Goal: Task Accomplishment & Management: Manage account settings

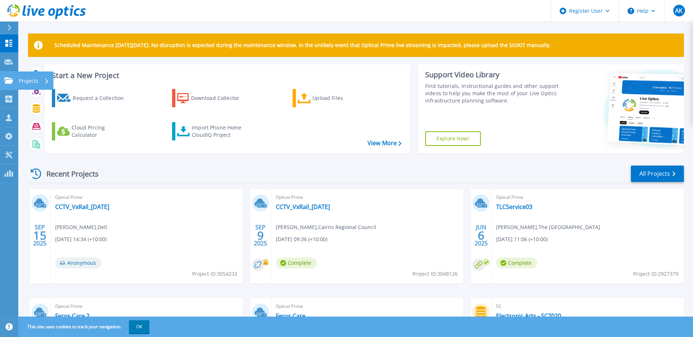
click at [11, 79] on icon at bounding box center [8, 80] width 9 height 6
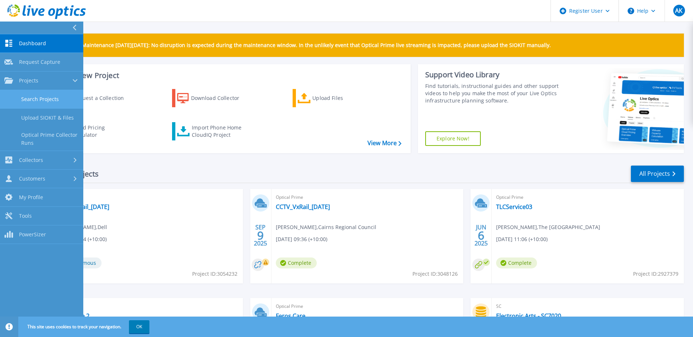
click at [66, 97] on link "Search Projects" at bounding box center [41, 99] width 83 height 19
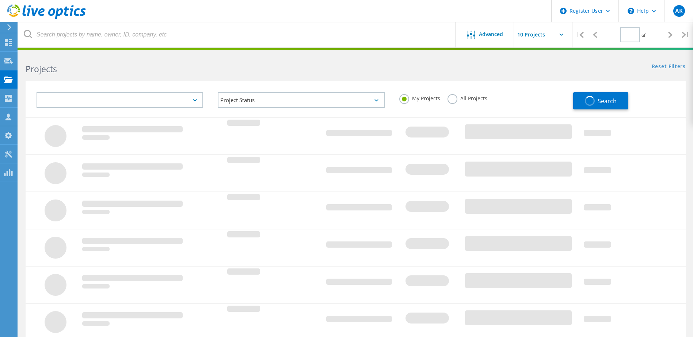
type input "1"
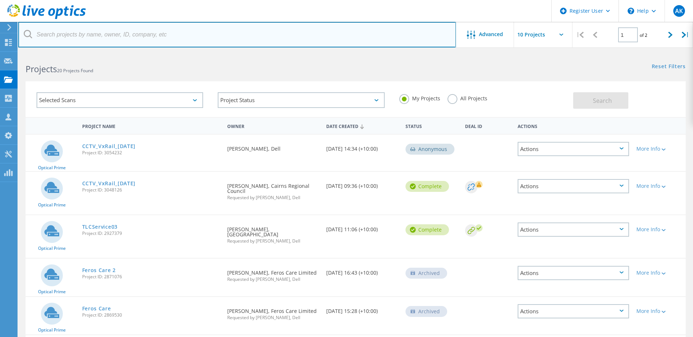
click at [173, 41] on input "text" at bounding box center [236, 35] width 437 height 26
type input "cairns"
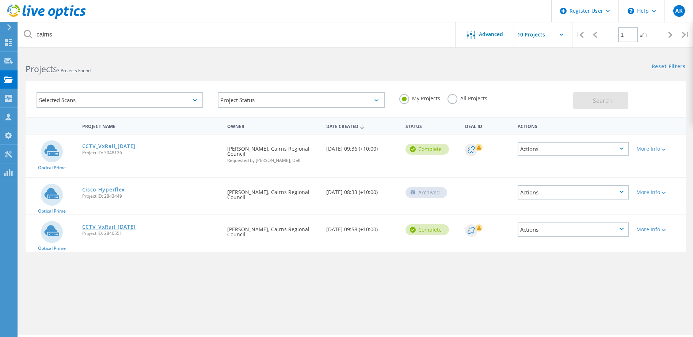
click at [124, 226] on link "CCTV_VxRail_[DATE]" at bounding box center [109, 227] width 54 height 5
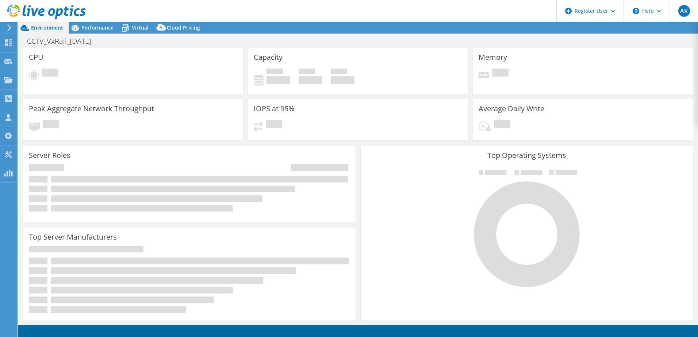
select select "Australia"
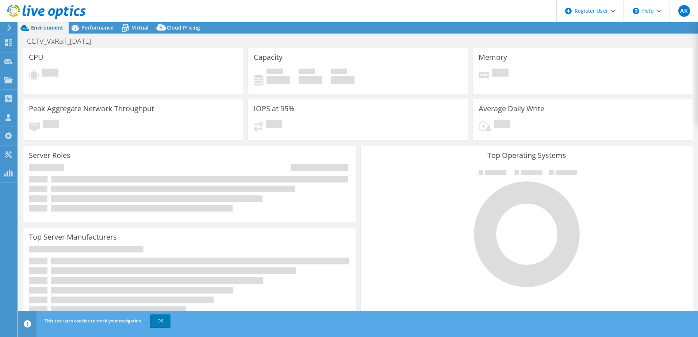
select select "AUD"
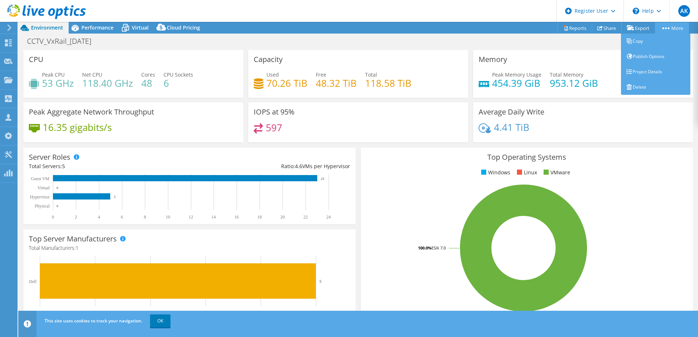
click at [667, 29] on link "More" at bounding box center [672, 27] width 34 height 11
click at [648, 68] on link "Project Details" at bounding box center [655, 71] width 69 height 15
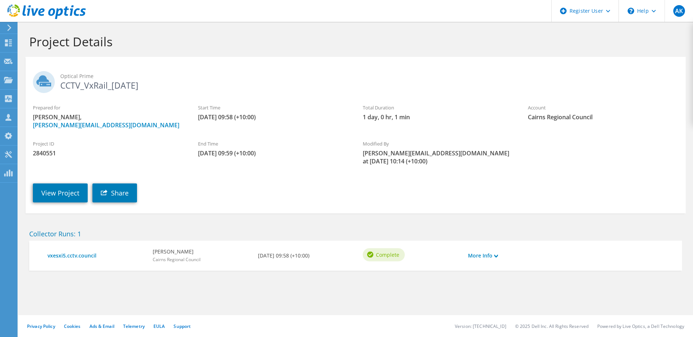
click at [56, 151] on span "2840551" at bounding box center [108, 153] width 150 height 8
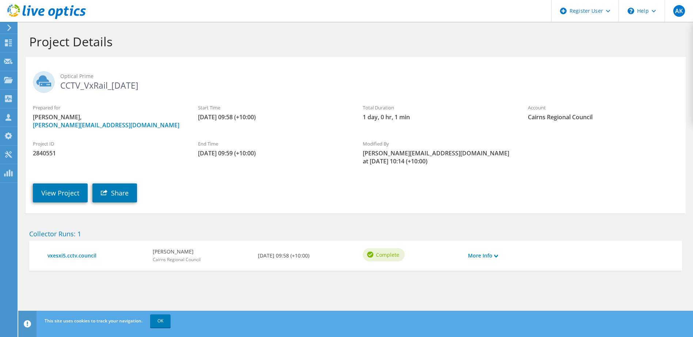
click at [47, 153] on span "2840551" at bounding box center [108, 153] width 150 height 8
copy span "2840551"
